Goal: Transaction & Acquisition: Purchase product/service

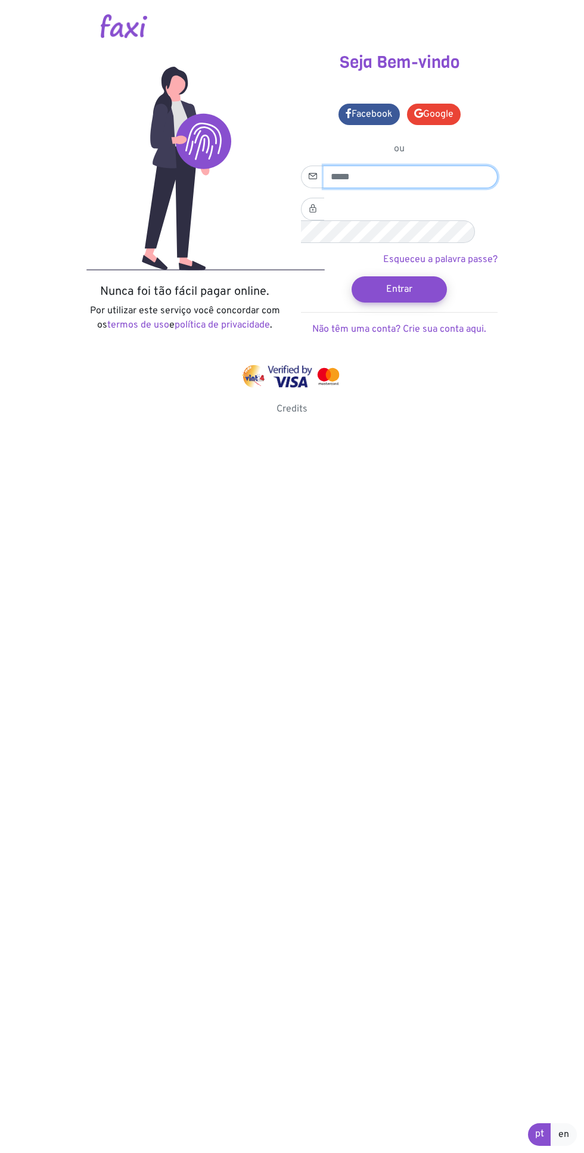
click at [363, 172] on input "email" at bounding box center [410, 177] width 174 height 23
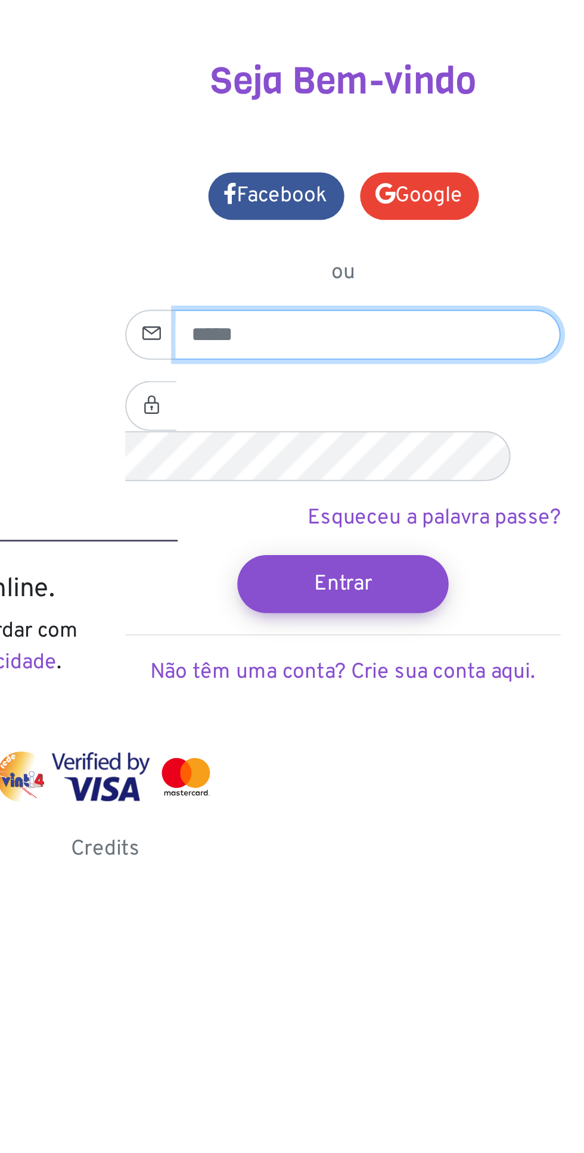
type input "**********"
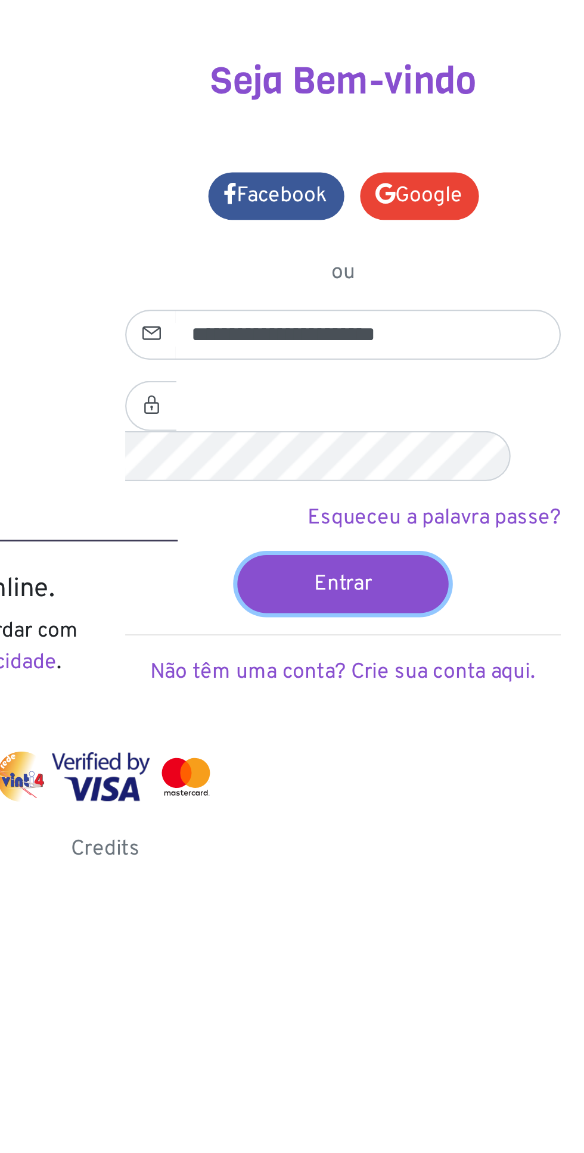
click at [398, 276] on button "Entrar" at bounding box center [398, 289] width 95 height 26
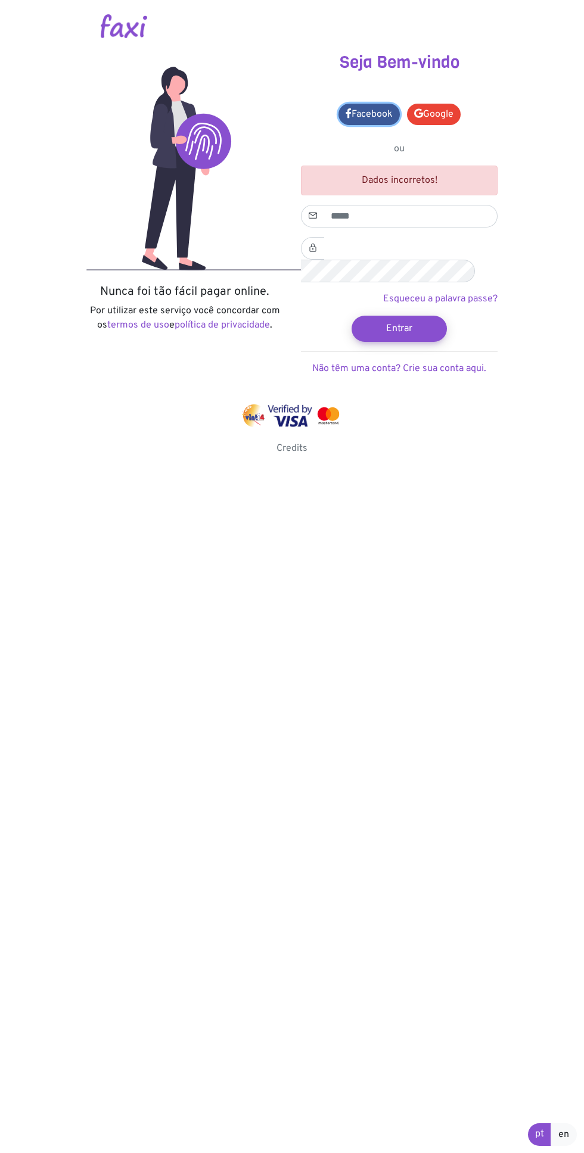
click at [362, 110] on link "Facebook" at bounding box center [368, 114] width 61 height 21
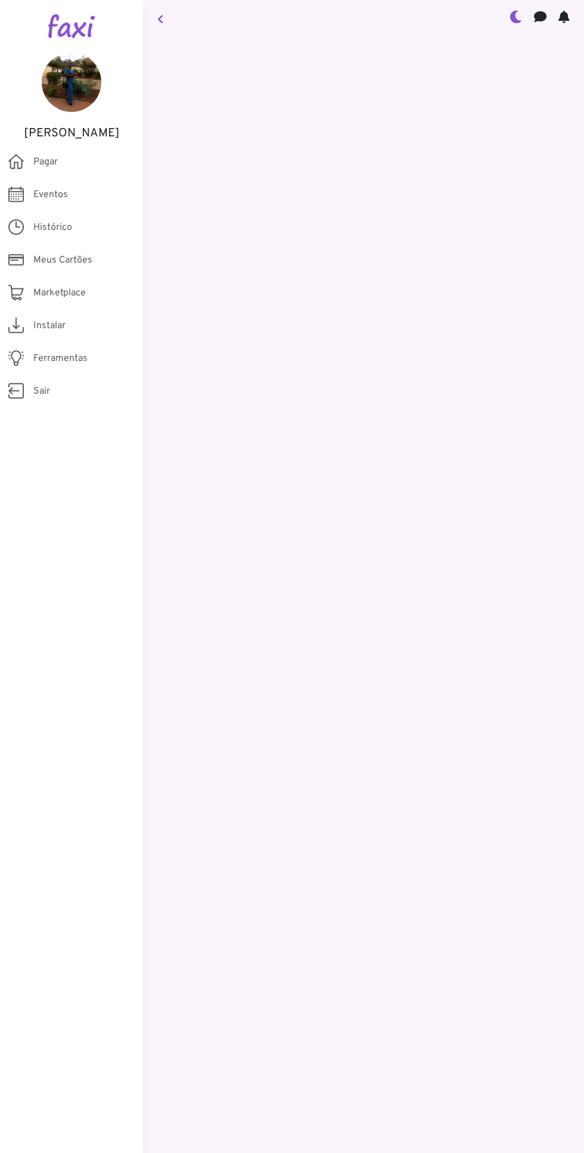
click at [61, 80] on img at bounding box center [72, 82] width 60 height 60
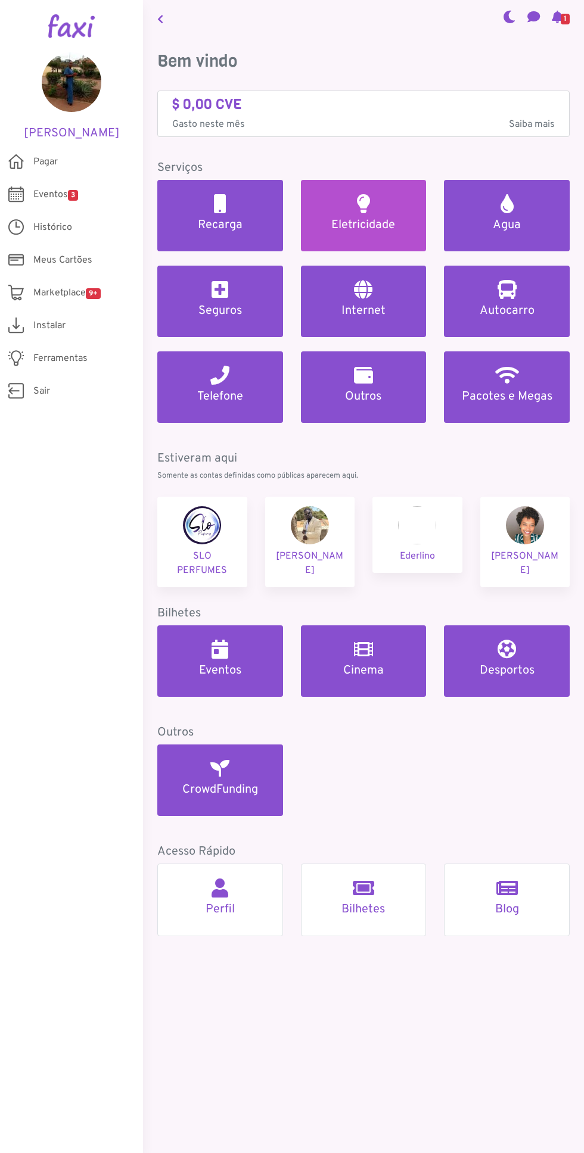
click at [350, 193] on link "Eletricidade" at bounding box center [364, 215] width 126 height 71
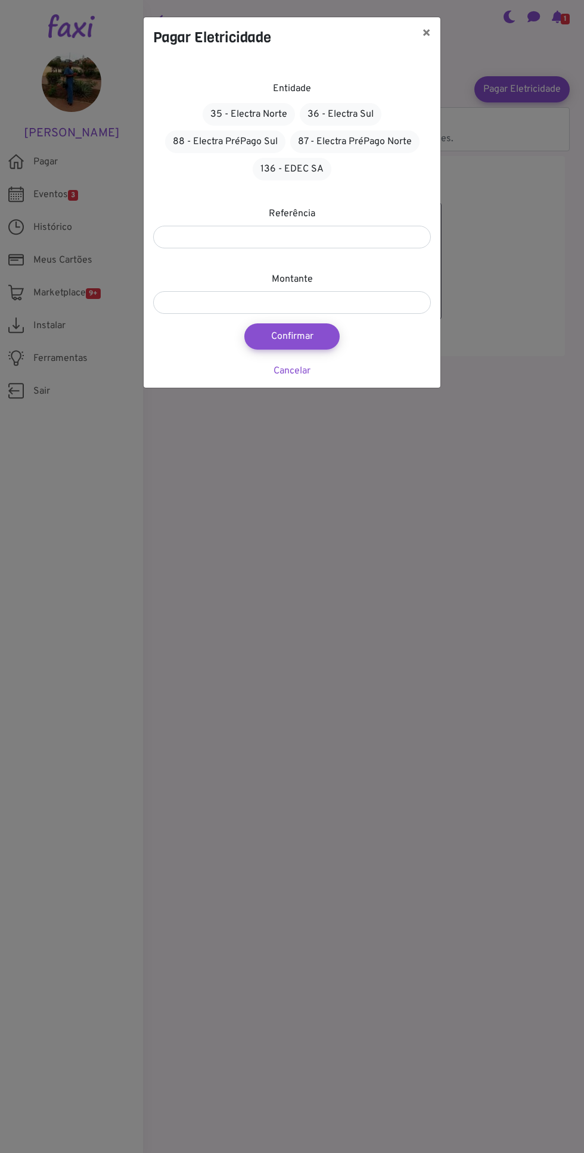
click at [181, 208] on div "Referência" at bounding box center [292, 228] width 278 height 42
click at [217, 232] on input "number" at bounding box center [292, 237] width 278 height 23
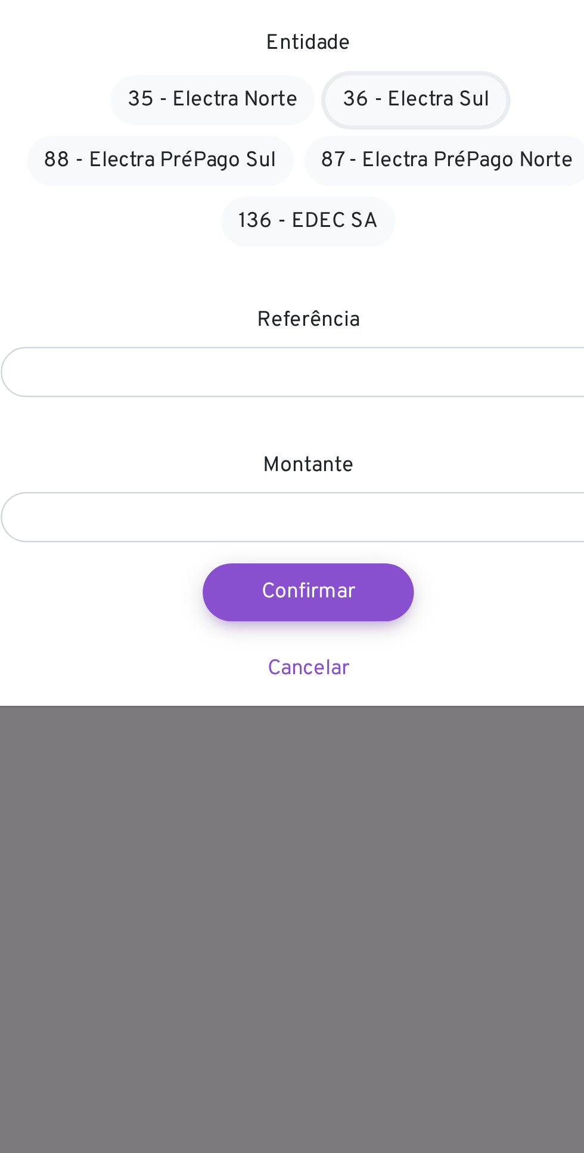
click at [351, 107] on link "36 - Electra Sul" at bounding box center [344, 114] width 82 height 23
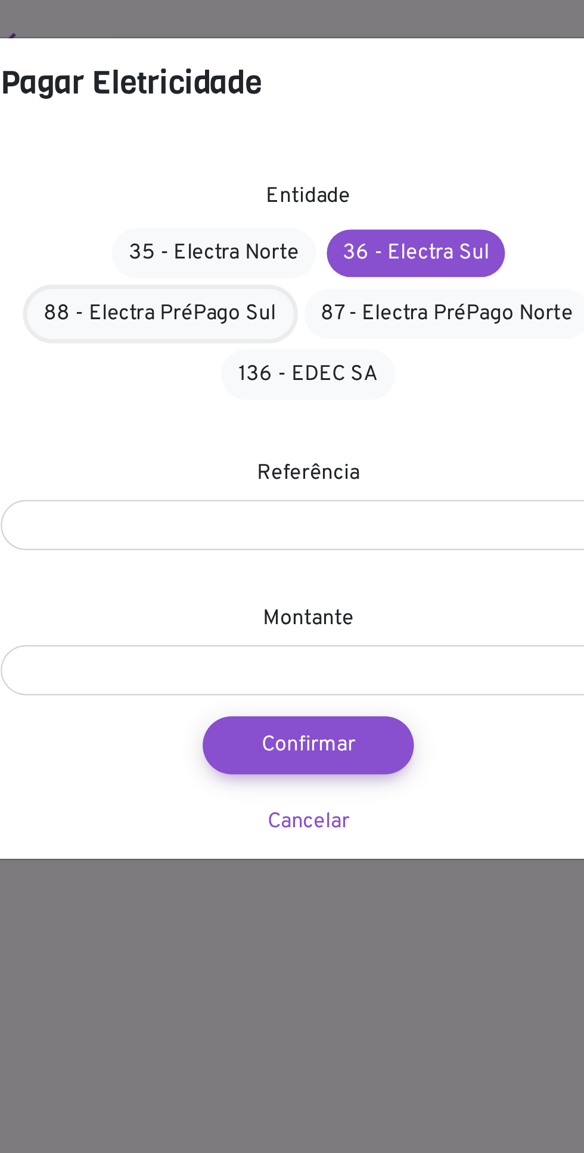
click at [222, 133] on link "88 - Electra PréPago Sul" at bounding box center [228, 141] width 120 height 23
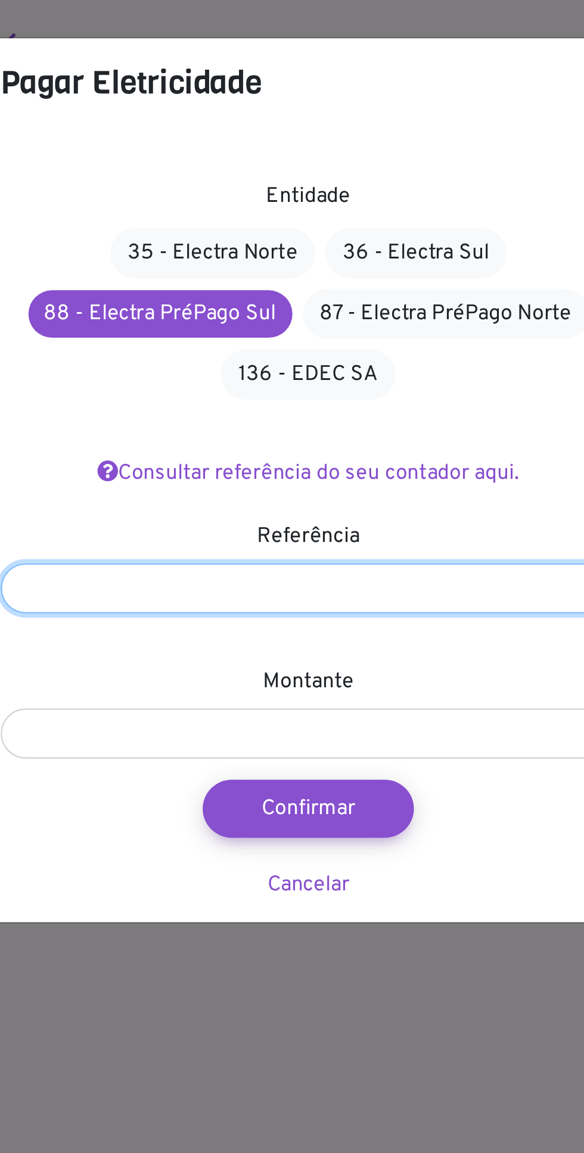
click at [208, 263] on input "number" at bounding box center [295, 265] width 278 height 23
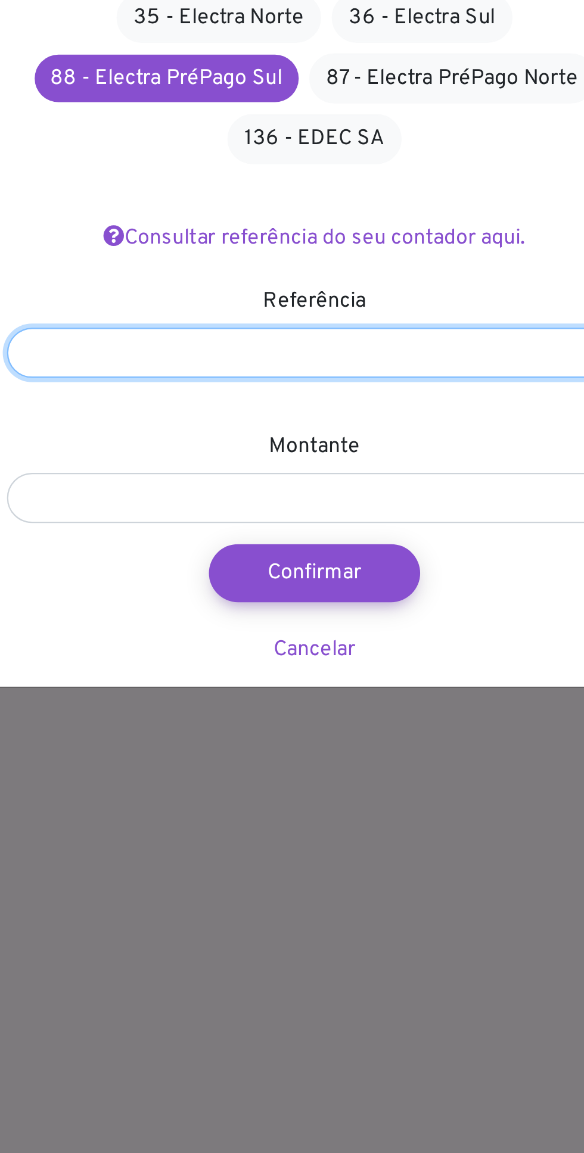
type input "******"
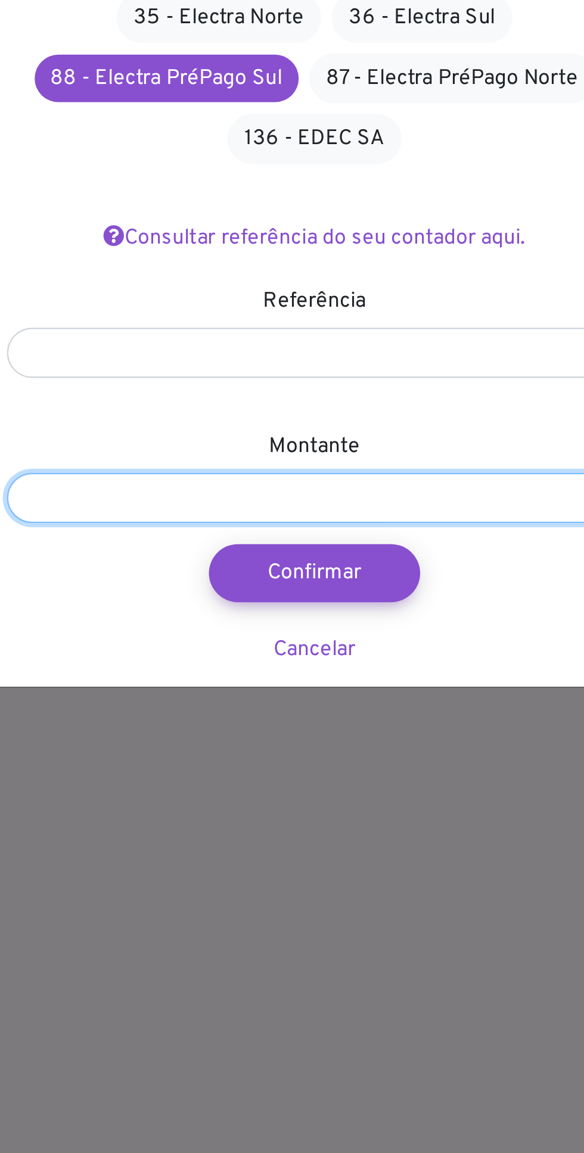
click at [188, 327] on input "number" at bounding box center [295, 331] width 278 height 23
type input "****"
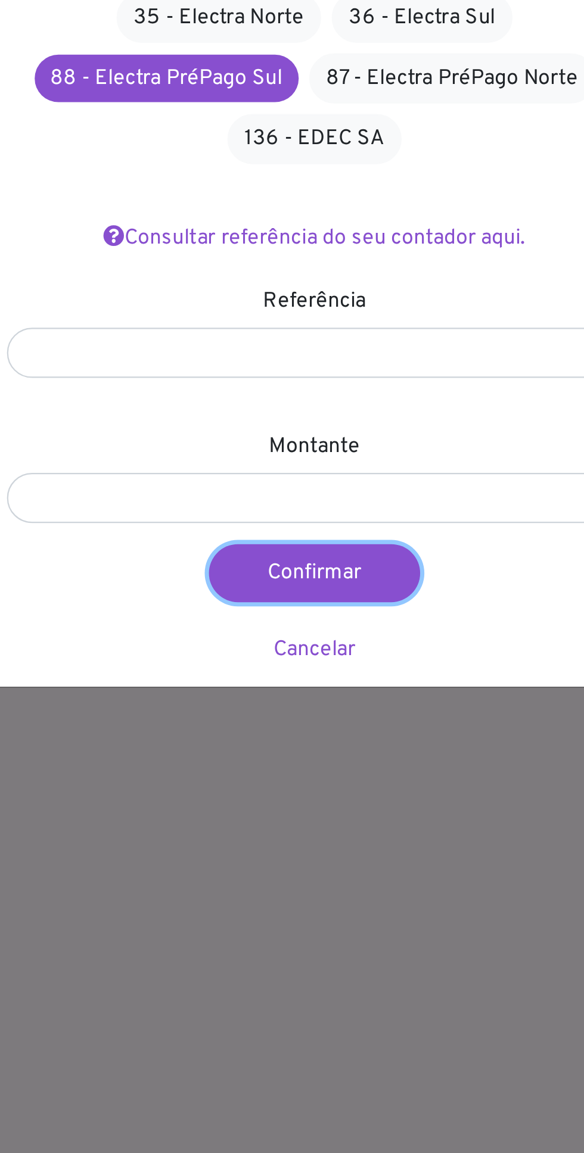
click at [293, 364] on button "Confirmar" at bounding box center [294, 365] width 95 height 26
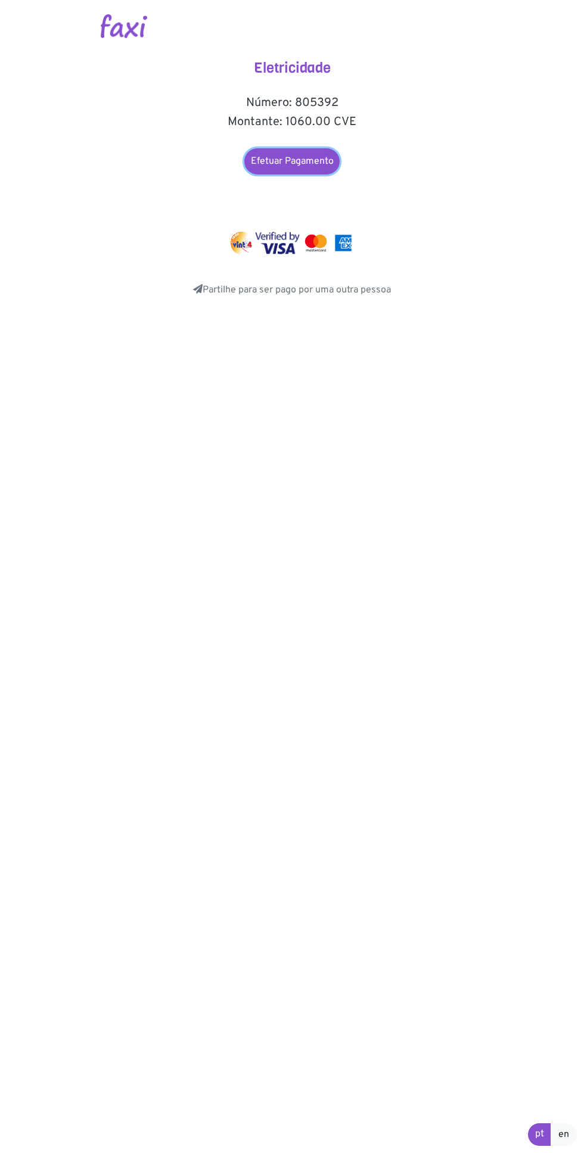
click at [285, 153] on link "Efetuar Pagamento" at bounding box center [291, 161] width 95 height 26
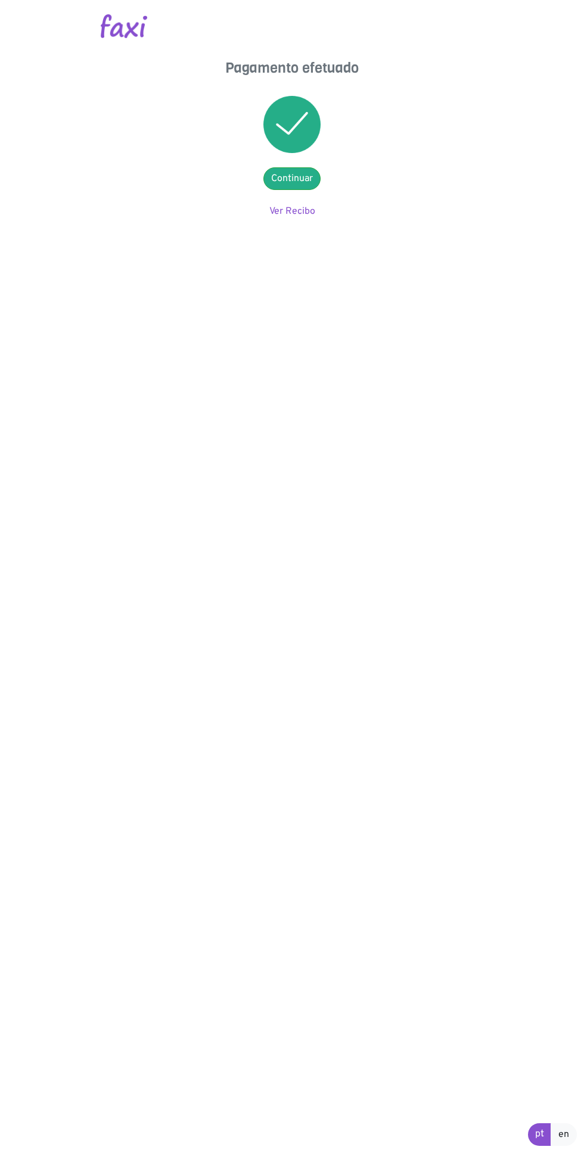
click at [299, 113] on img at bounding box center [291, 124] width 57 height 57
click at [304, 211] on link "Ver Recibo" at bounding box center [292, 211] width 46 height 12
